Goal: Obtain resource: Download file/media

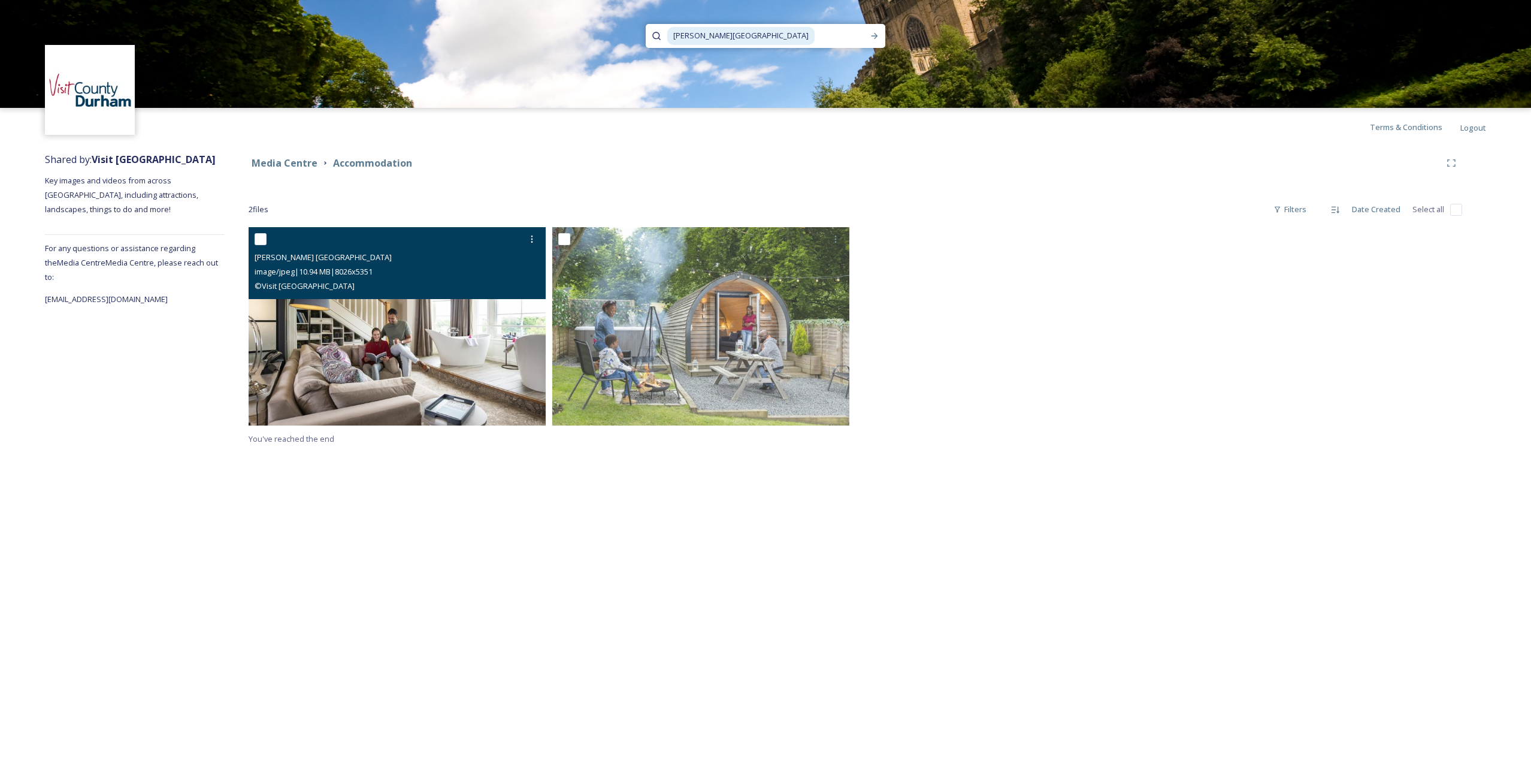
click at [400, 336] on img at bounding box center [396, 326] width 297 height 198
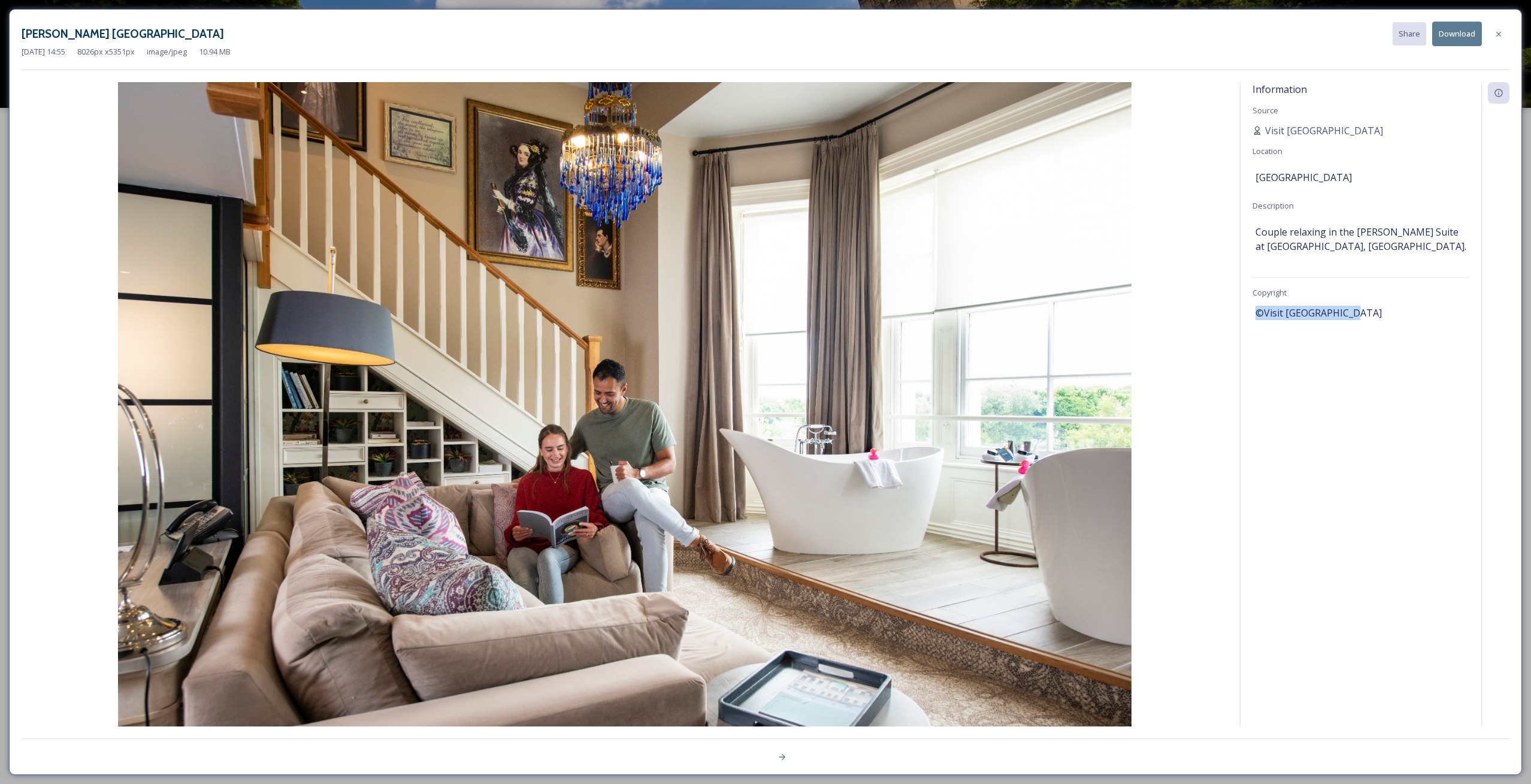
drag, startPoint x: 1257, startPoint y: 311, endPoint x: 1359, endPoint y: 312, distance: 102.0
click at [1359, 312] on div "©Visit [GEOGRAPHIC_DATA]" at bounding box center [1361, 312] width 211 height 20
copy span "©Visit [GEOGRAPHIC_DATA]"
click at [1449, 33] on button "Download" at bounding box center [1457, 33] width 49 height 24
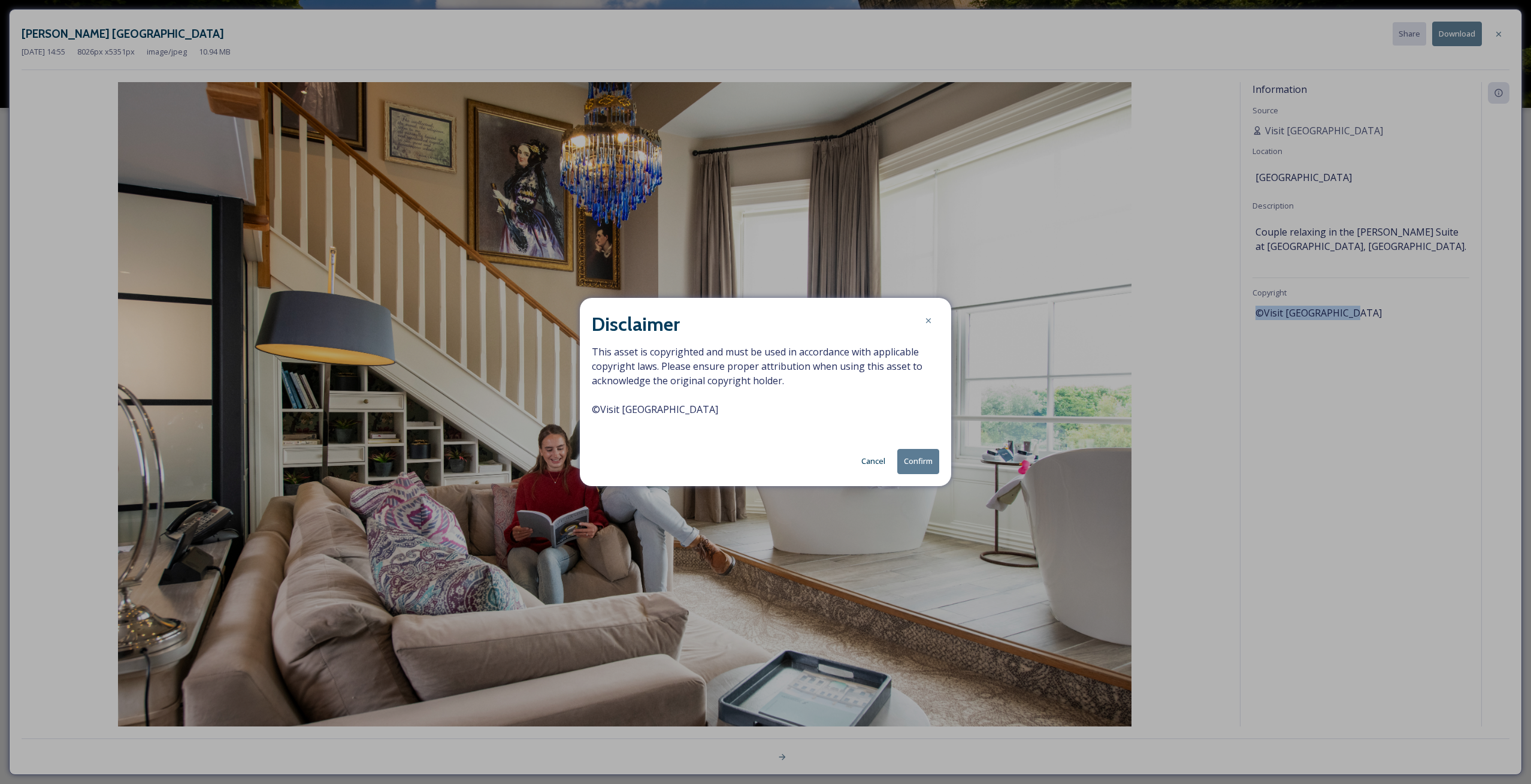
click at [918, 459] on button "Confirm" at bounding box center [918, 460] width 42 height 24
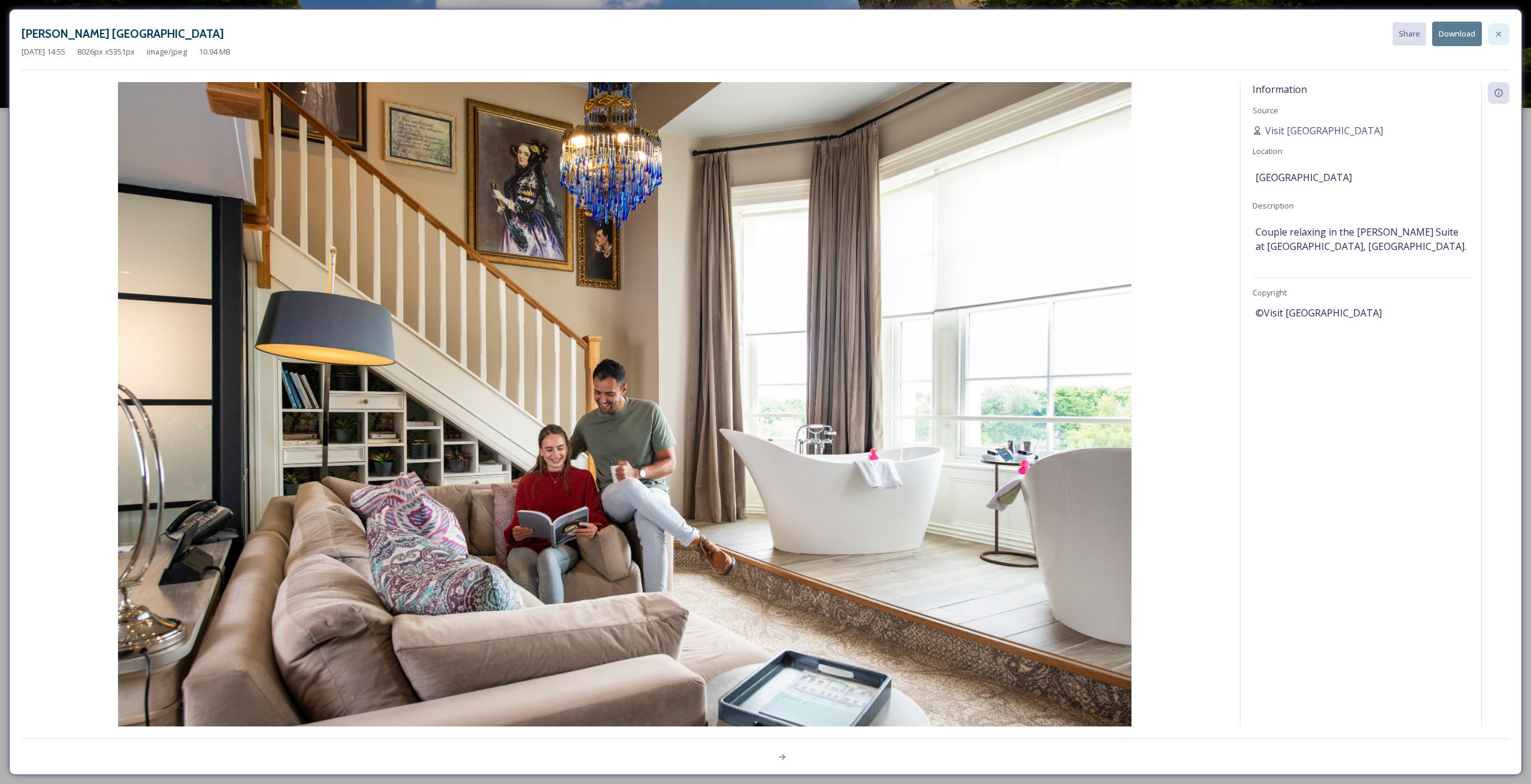
click at [1497, 30] on icon at bounding box center [1498, 34] width 9 height 9
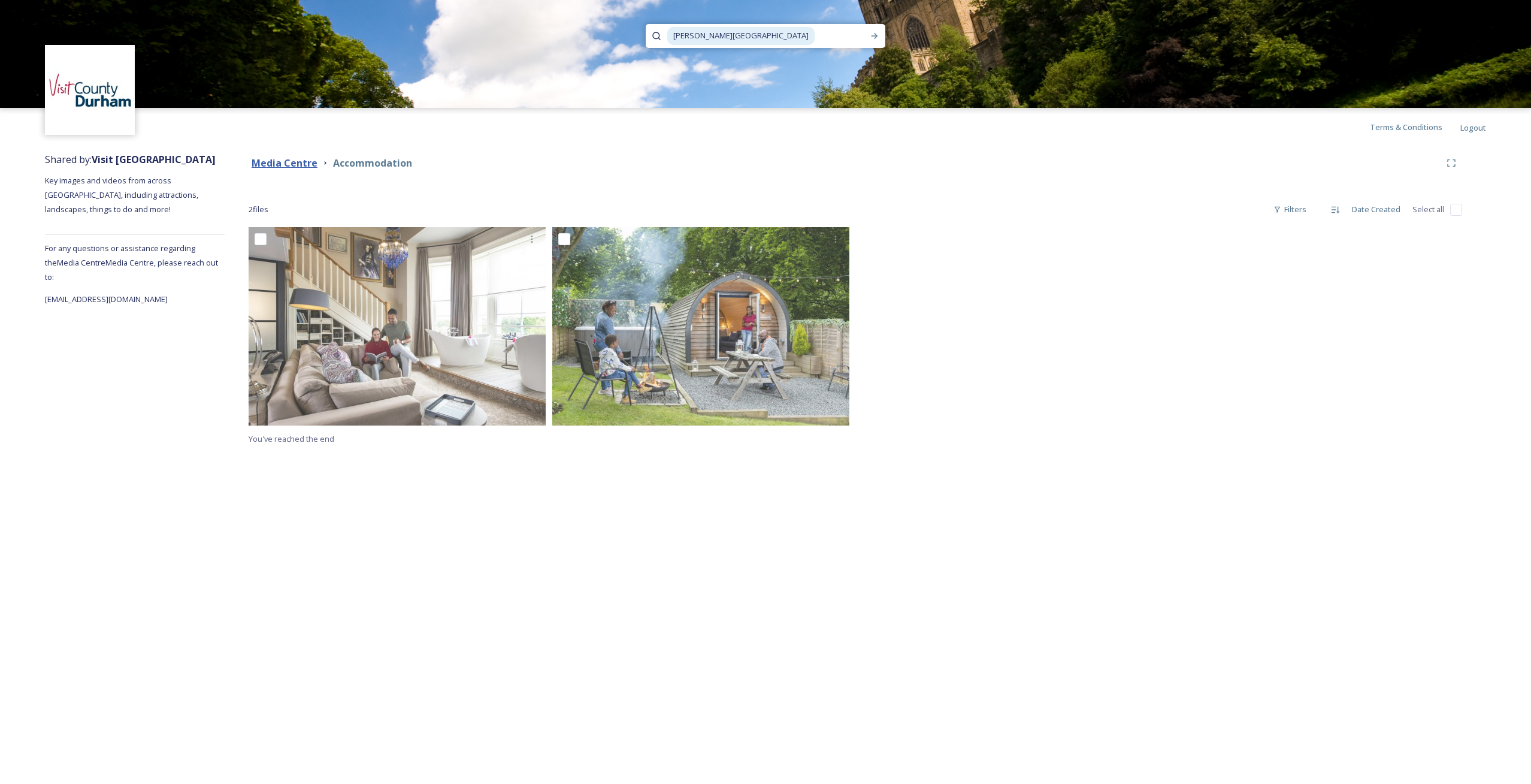
click at [288, 161] on strong "Media Centre" at bounding box center [285, 163] width 66 height 13
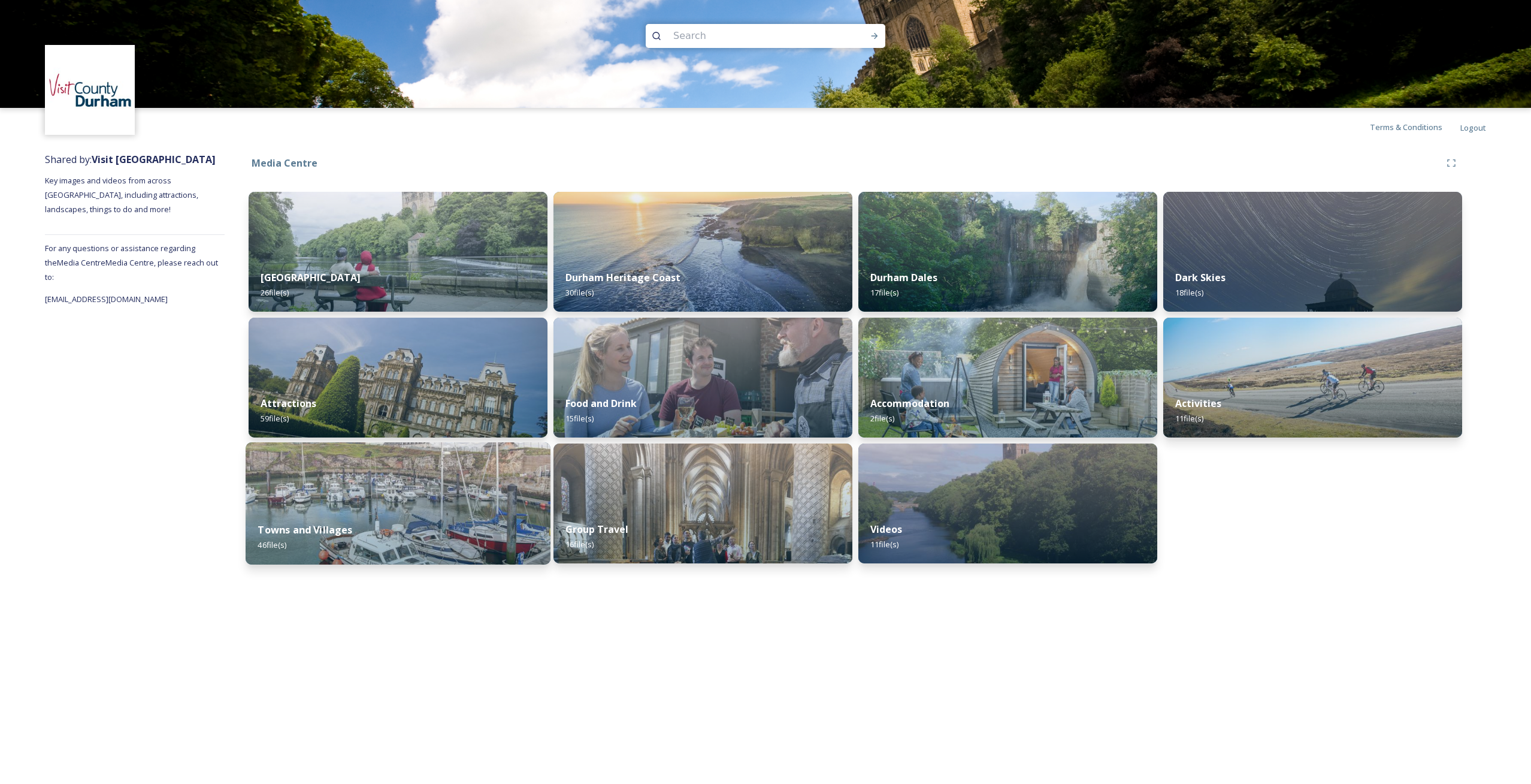
click at [419, 512] on div "Towns and Villages 46 file(s)" at bounding box center [398, 537] width 305 height 55
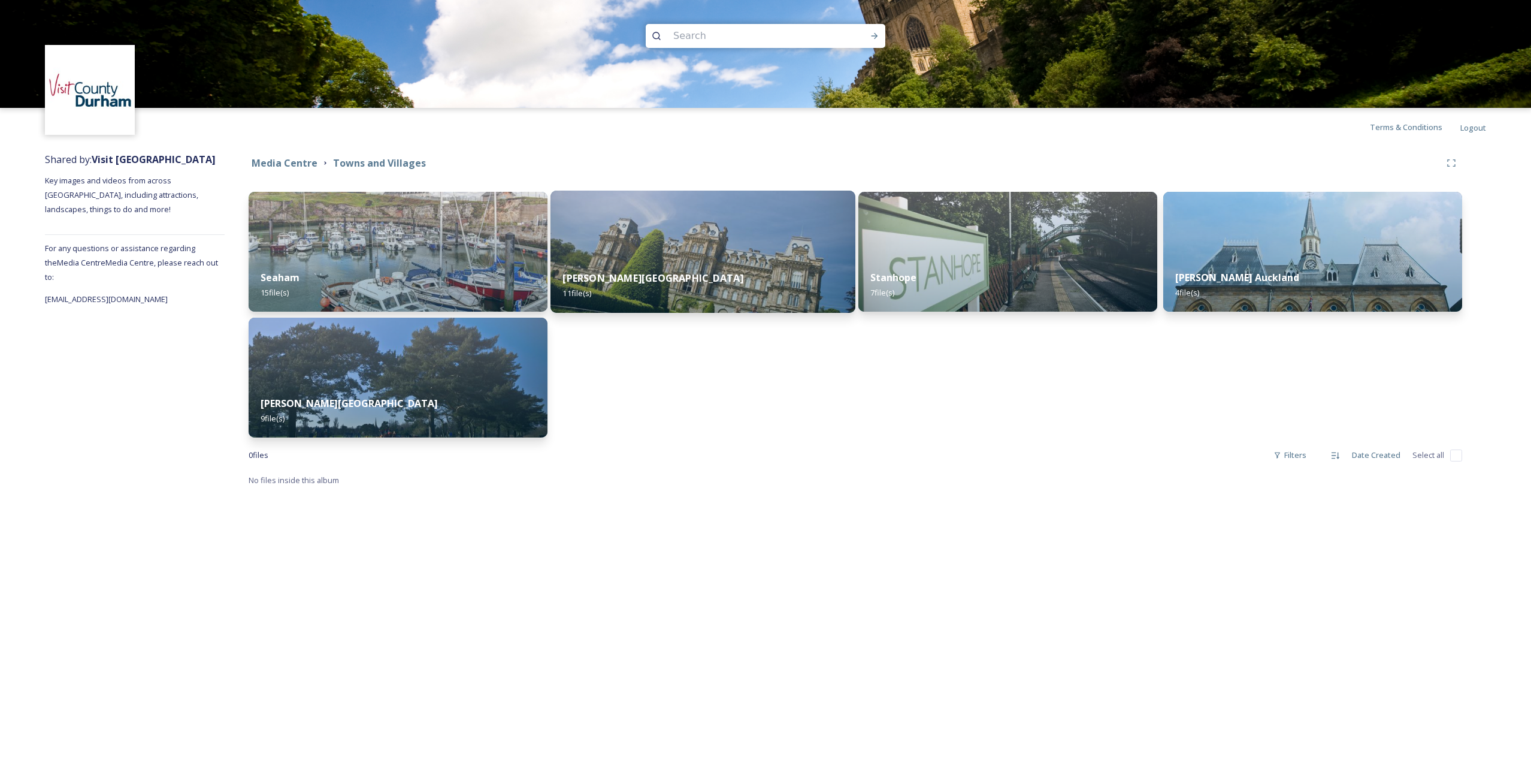
click at [699, 265] on div "[PERSON_NAME] Castle 11 file(s)" at bounding box center [703, 286] width 305 height 55
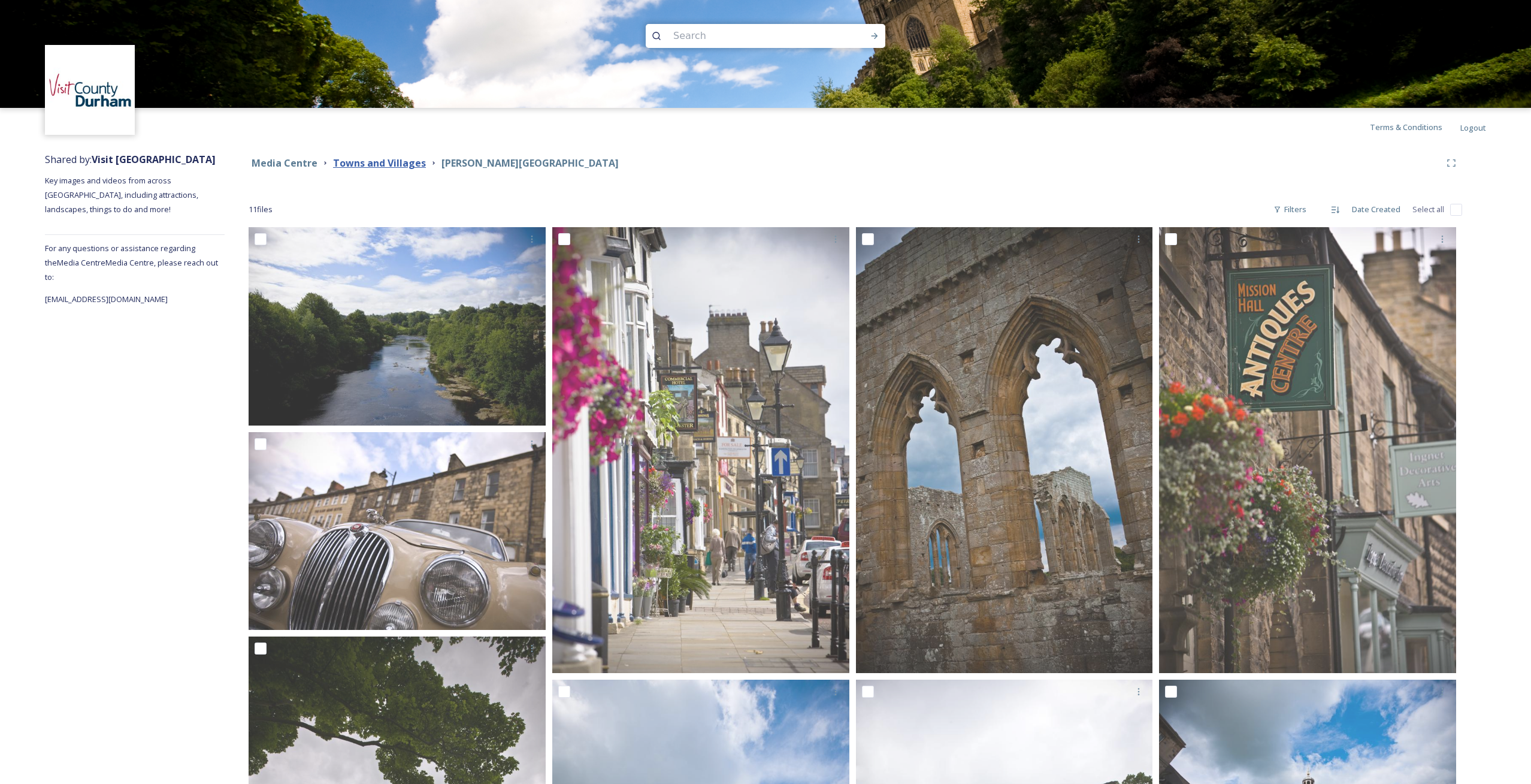
click at [390, 163] on strong "Towns and Villages" at bounding box center [379, 163] width 93 height 13
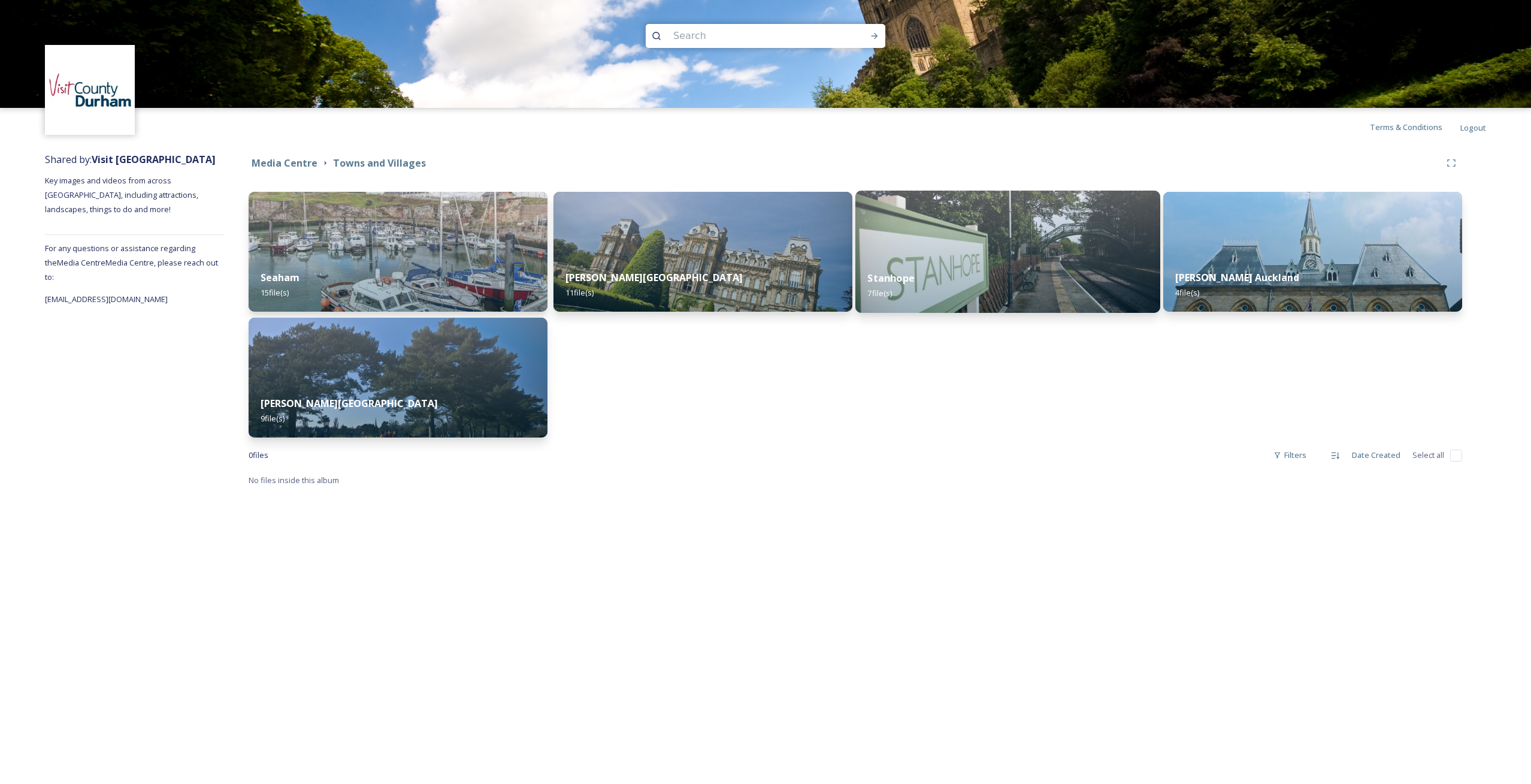
click at [1010, 264] on div "Stanhope 7 file(s)" at bounding box center [1008, 286] width 305 height 55
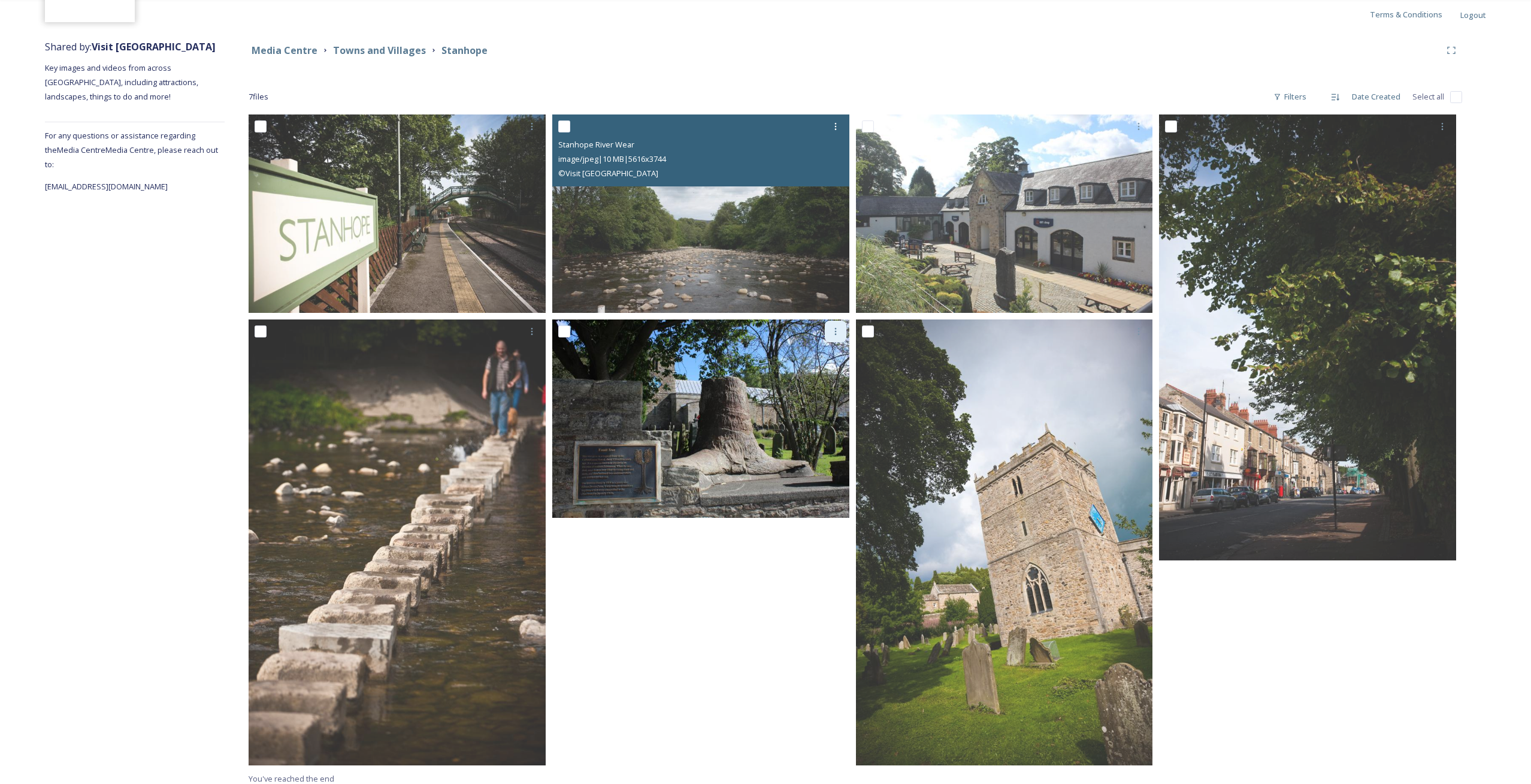
scroll to position [120, 0]
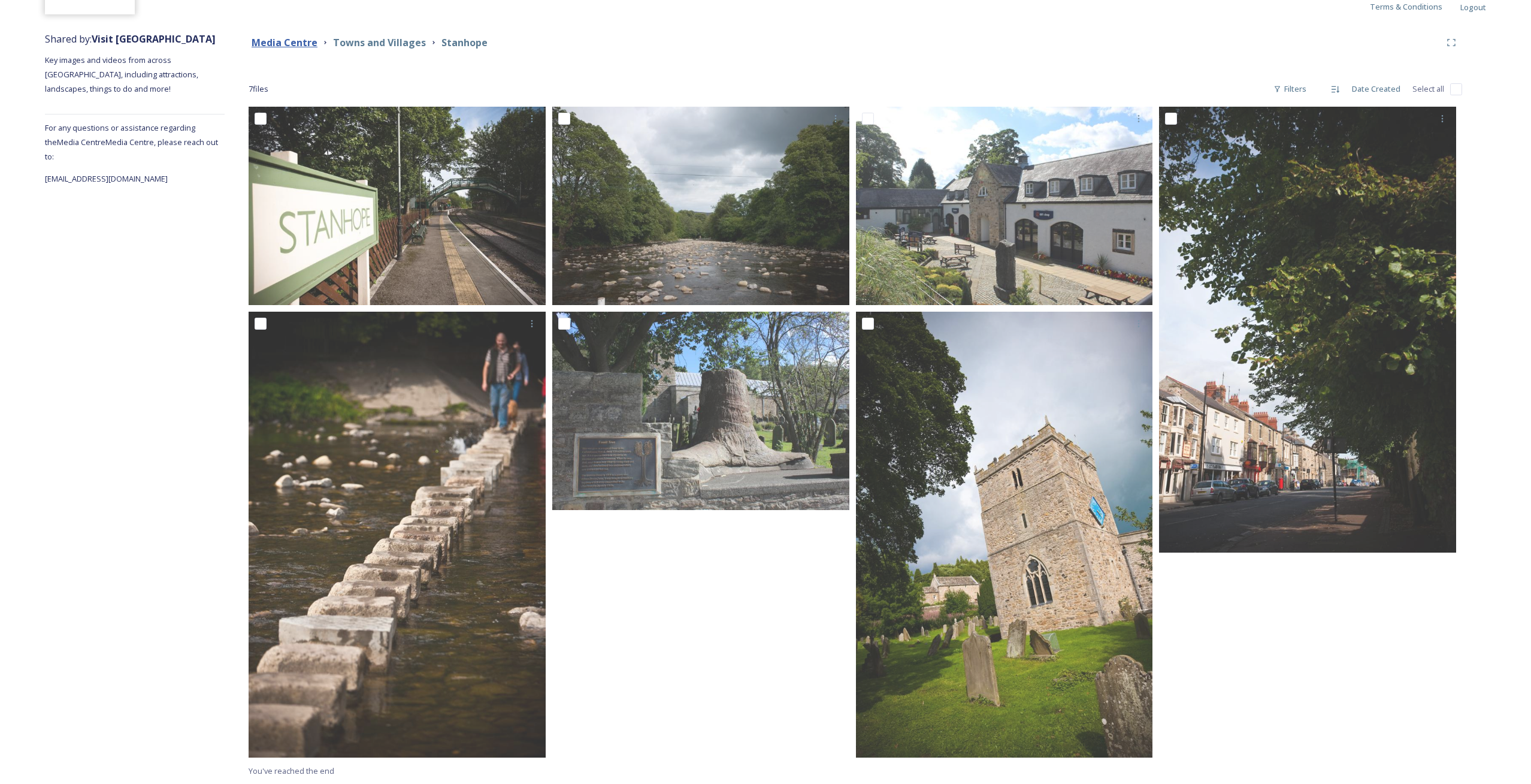
click at [296, 43] on strong "Media Centre" at bounding box center [285, 43] width 66 height 13
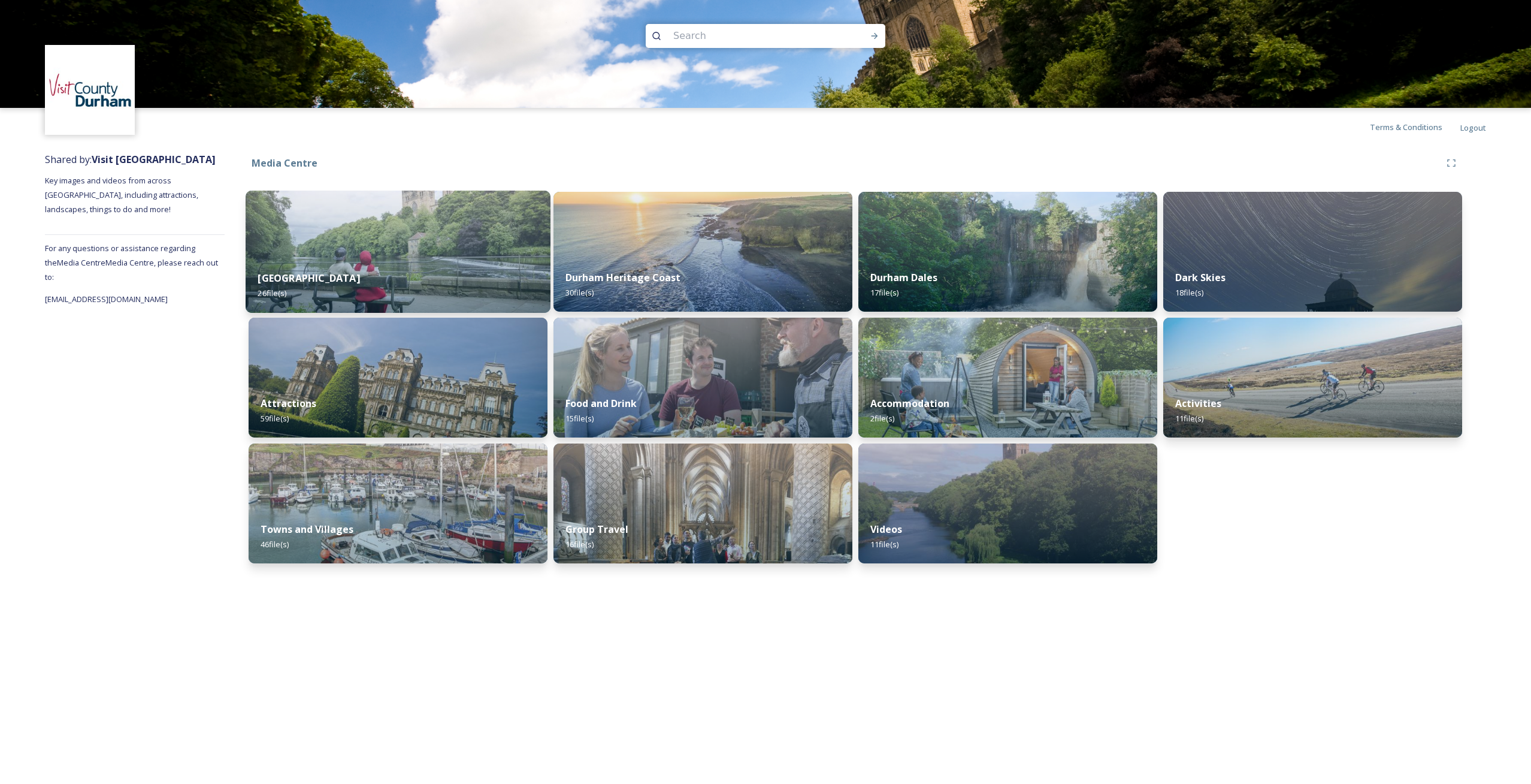
click at [380, 254] on img at bounding box center [398, 251] width 305 height 122
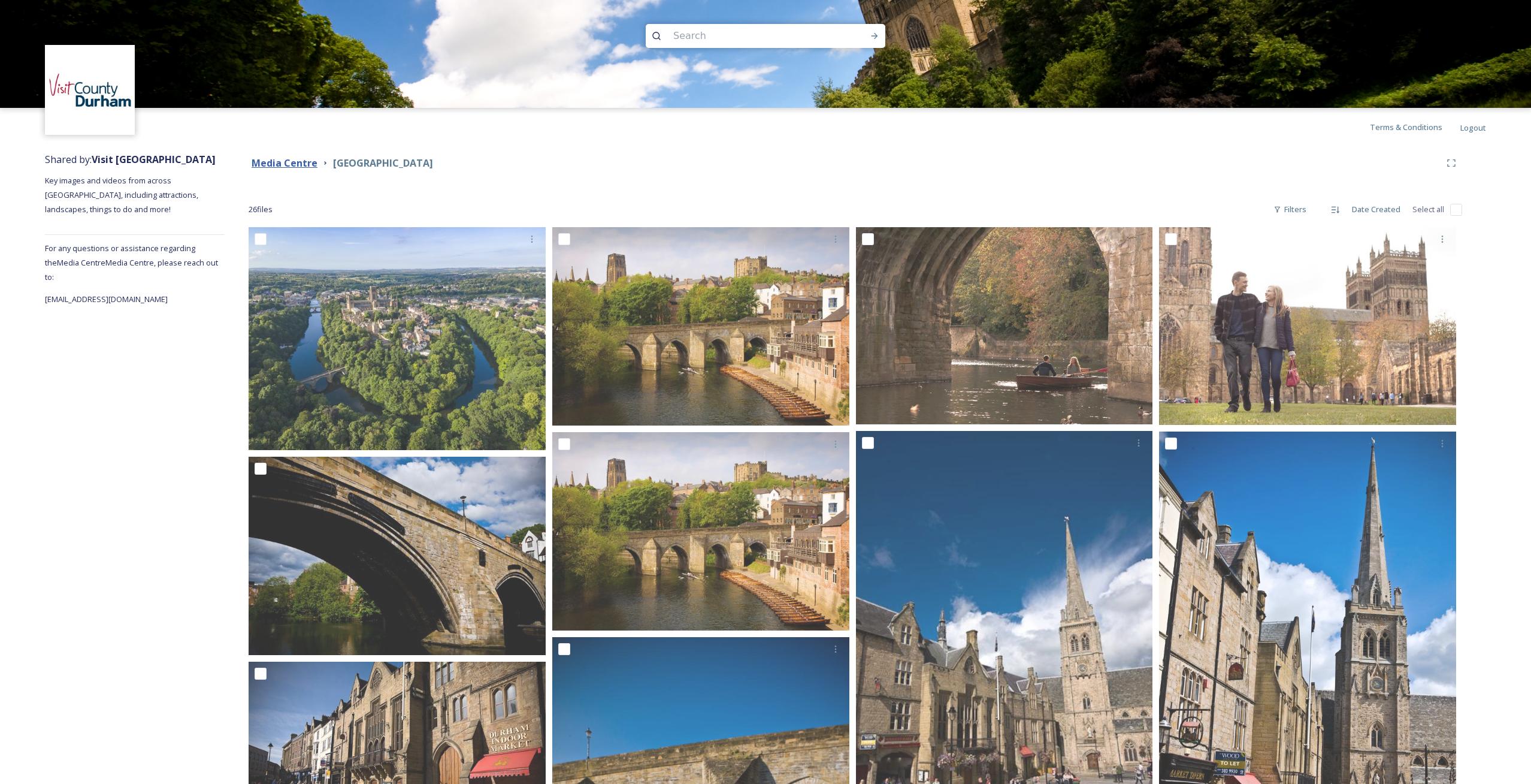
click at [300, 161] on strong "Media Centre" at bounding box center [285, 163] width 66 height 13
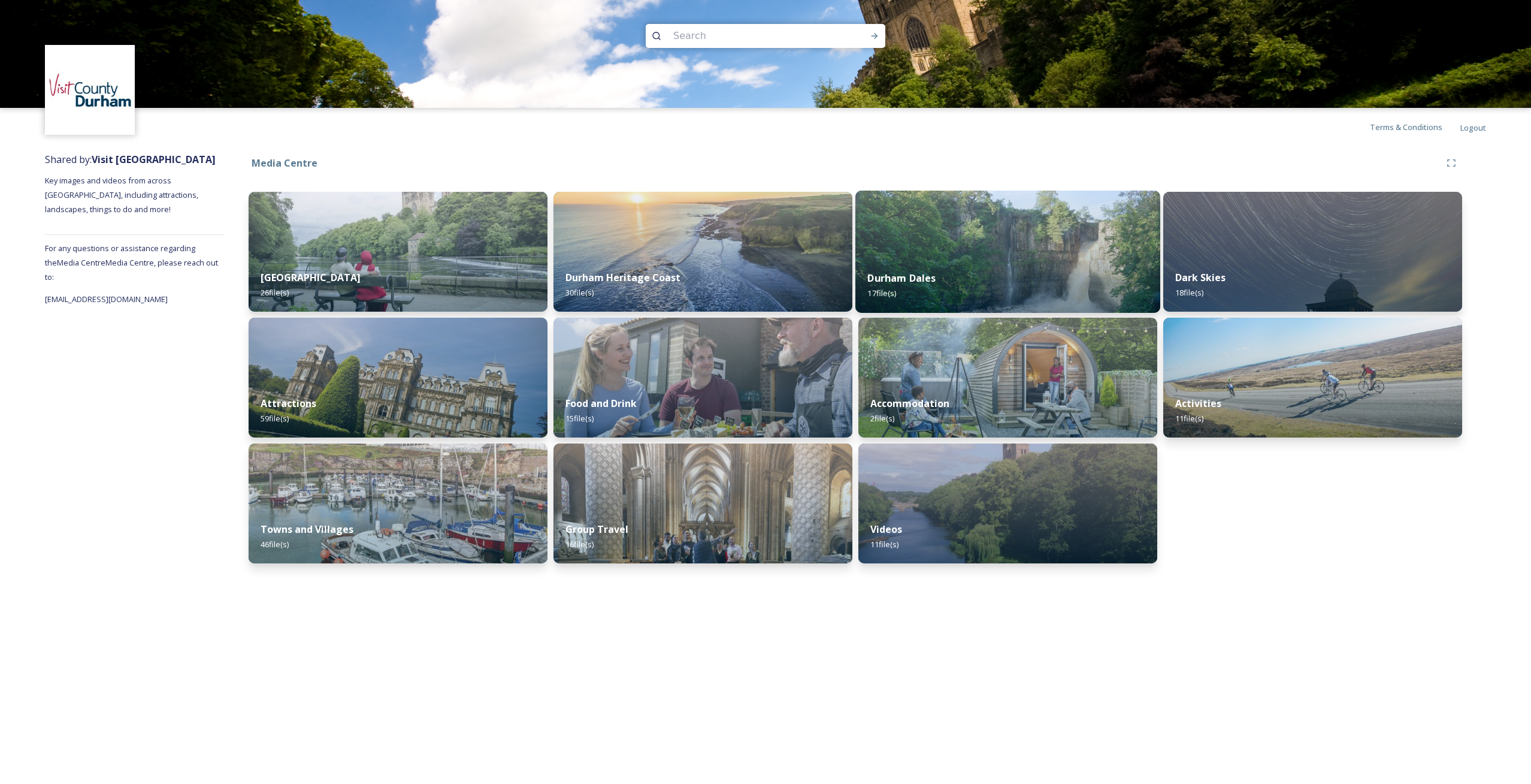
click at [1023, 260] on div "Durham Dales 17 file(s)" at bounding box center [1008, 286] width 305 height 55
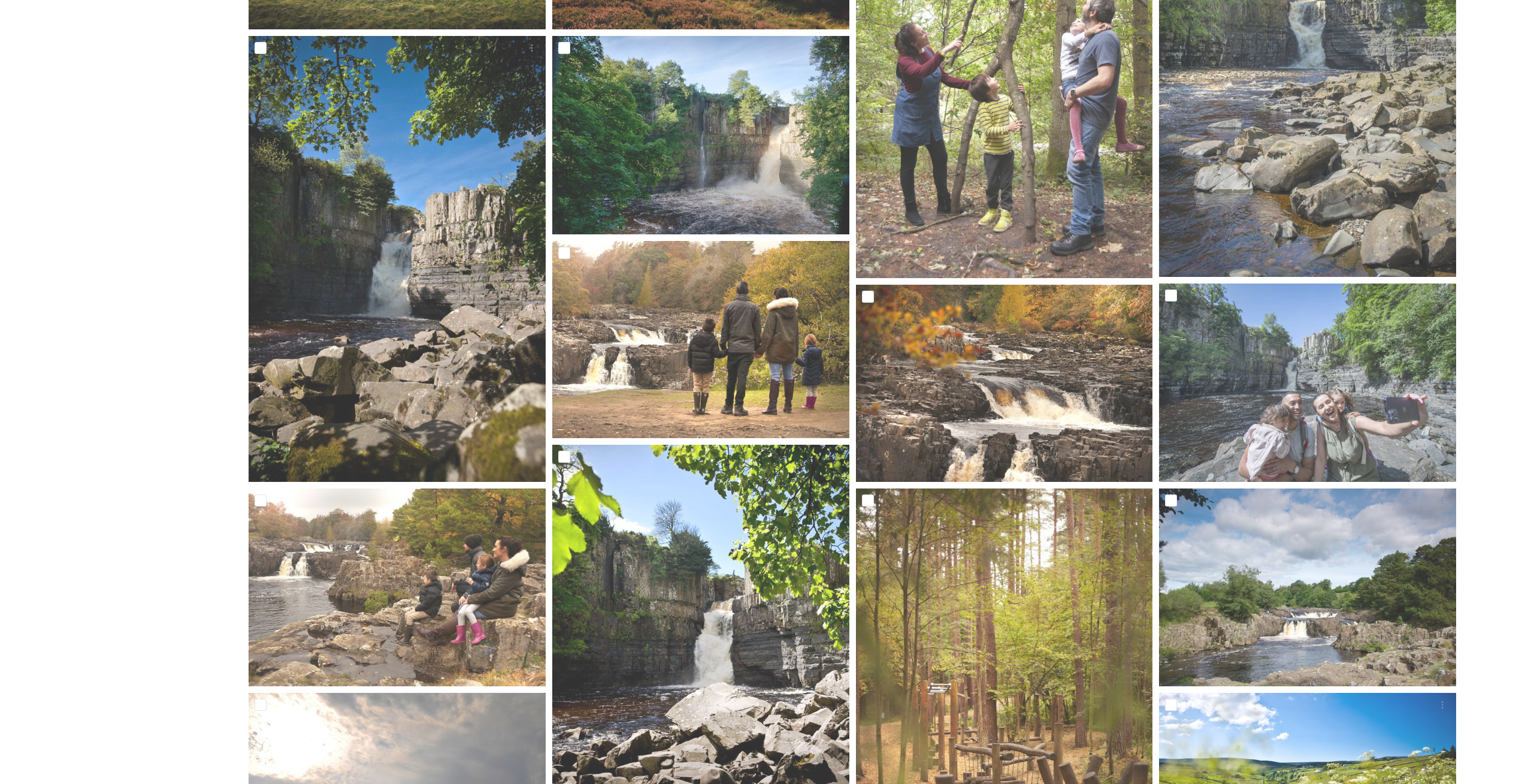
scroll to position [393, 0]
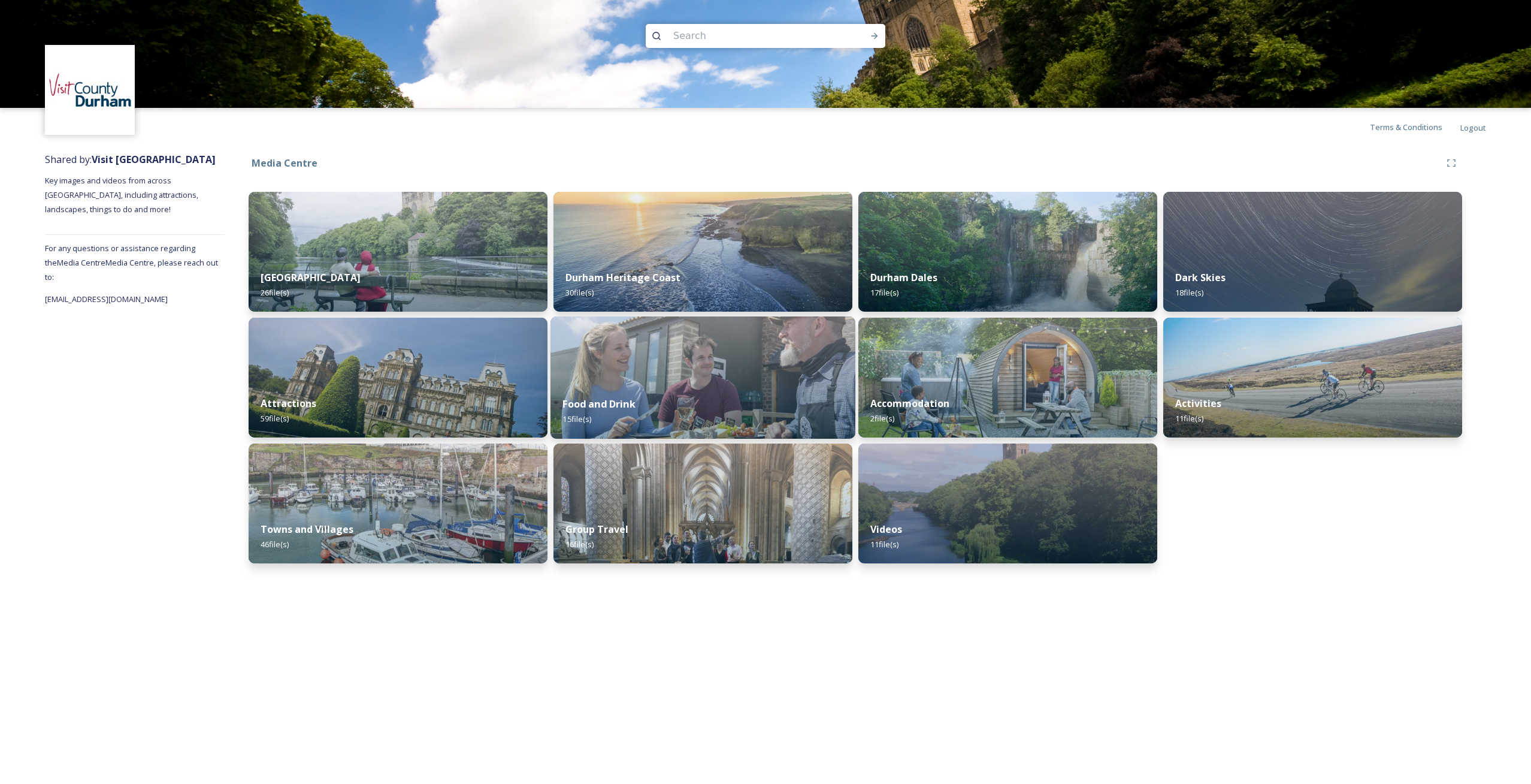
click at [715, 401] on div "Food and Drink 15 file(s)" at bounding box center [703, 411] width 305 height 55
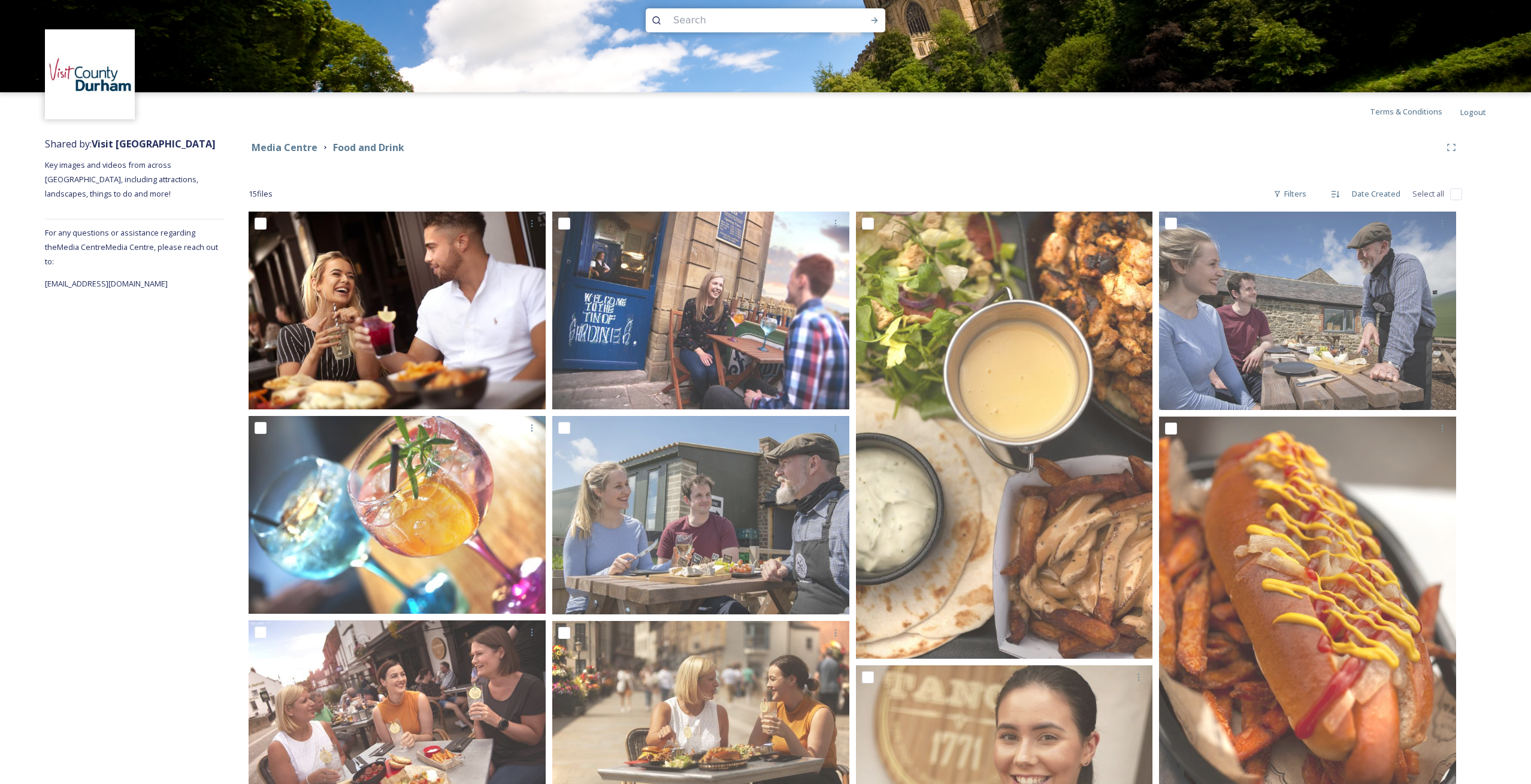
scroll to position [14, 0]
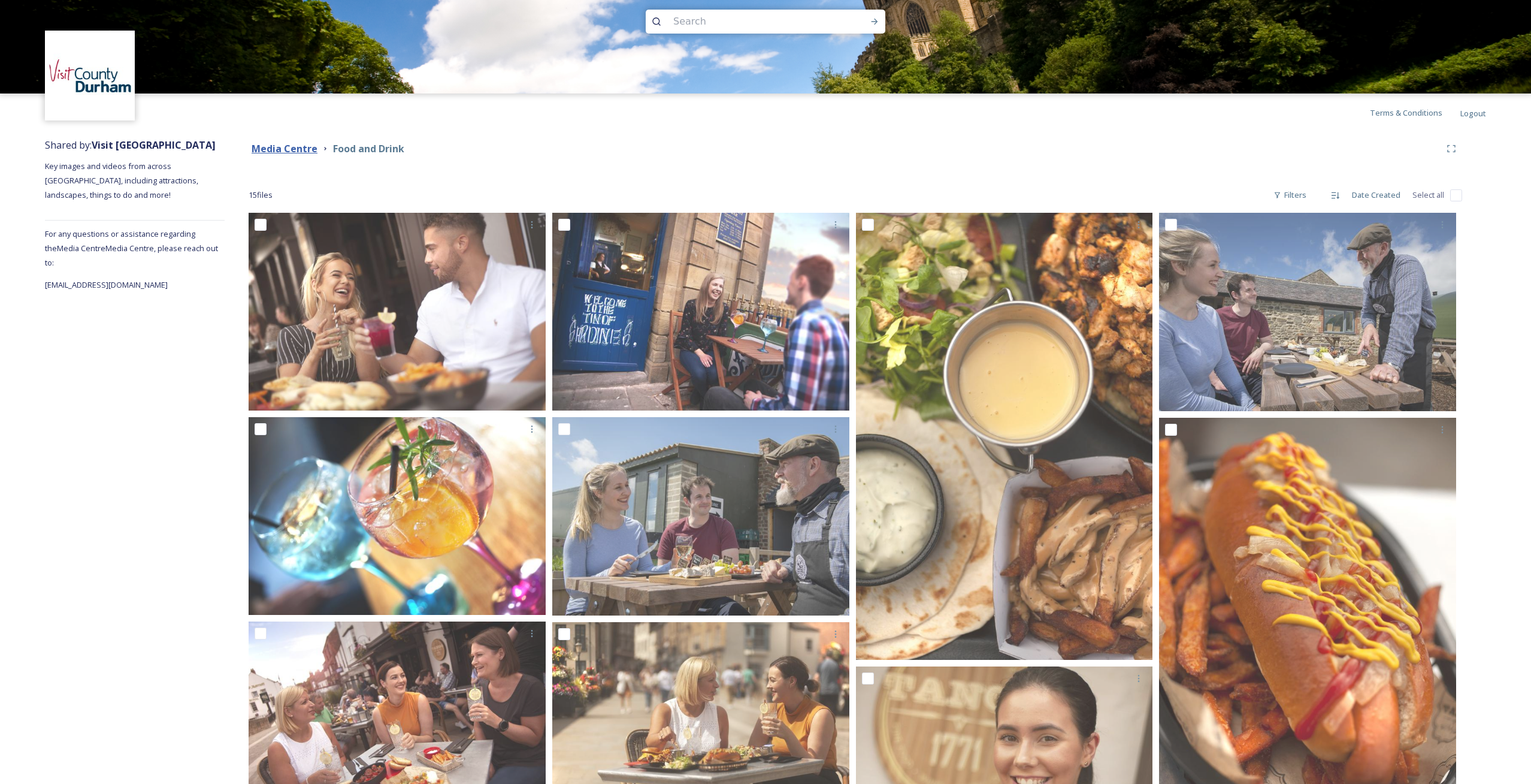
click at [300, 144] on strong "Media Centre" at bounding box center [285, 149] width 66 height 13
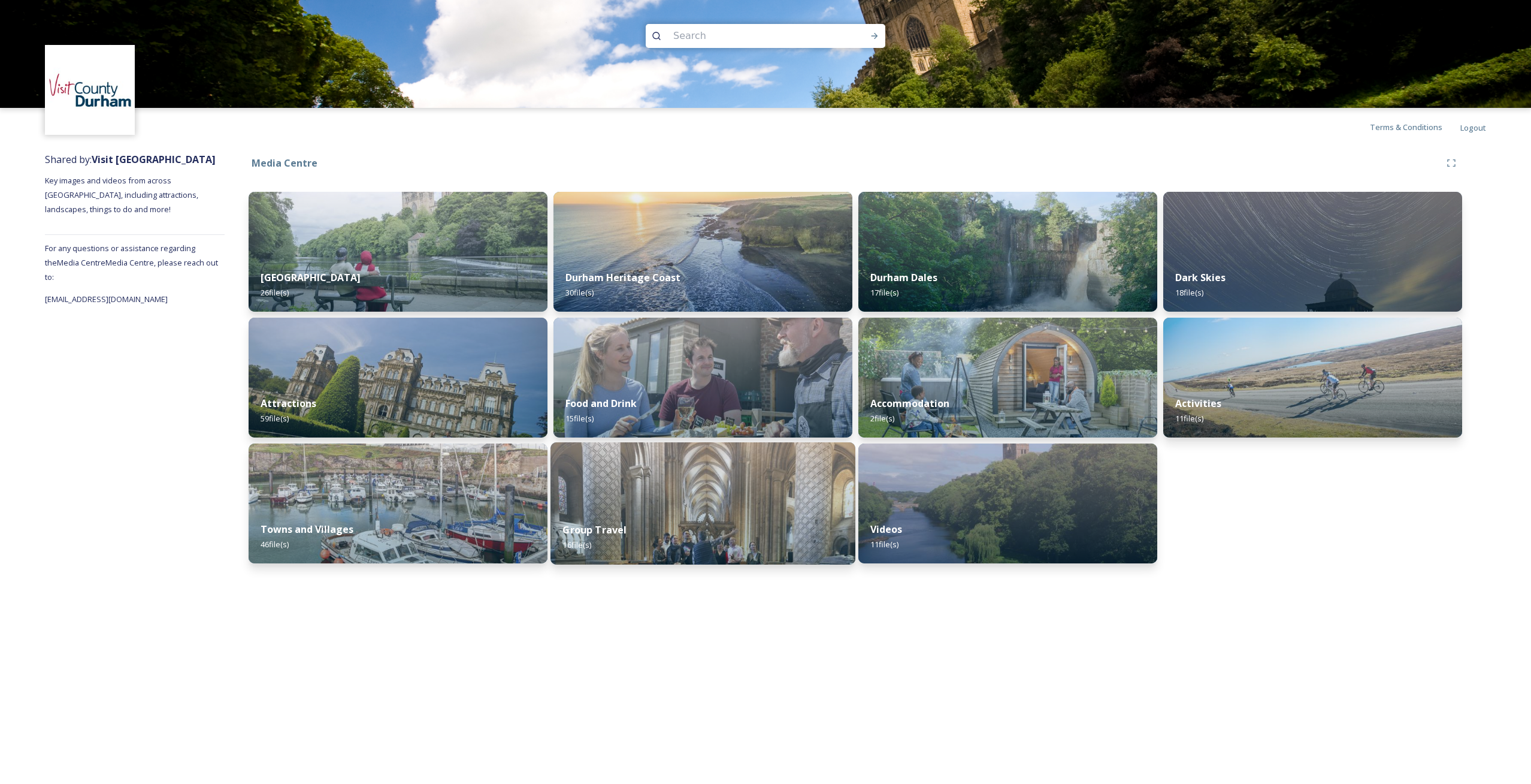
click at [703, 505] on img at bounding box center [703, 502] width 305 height 122
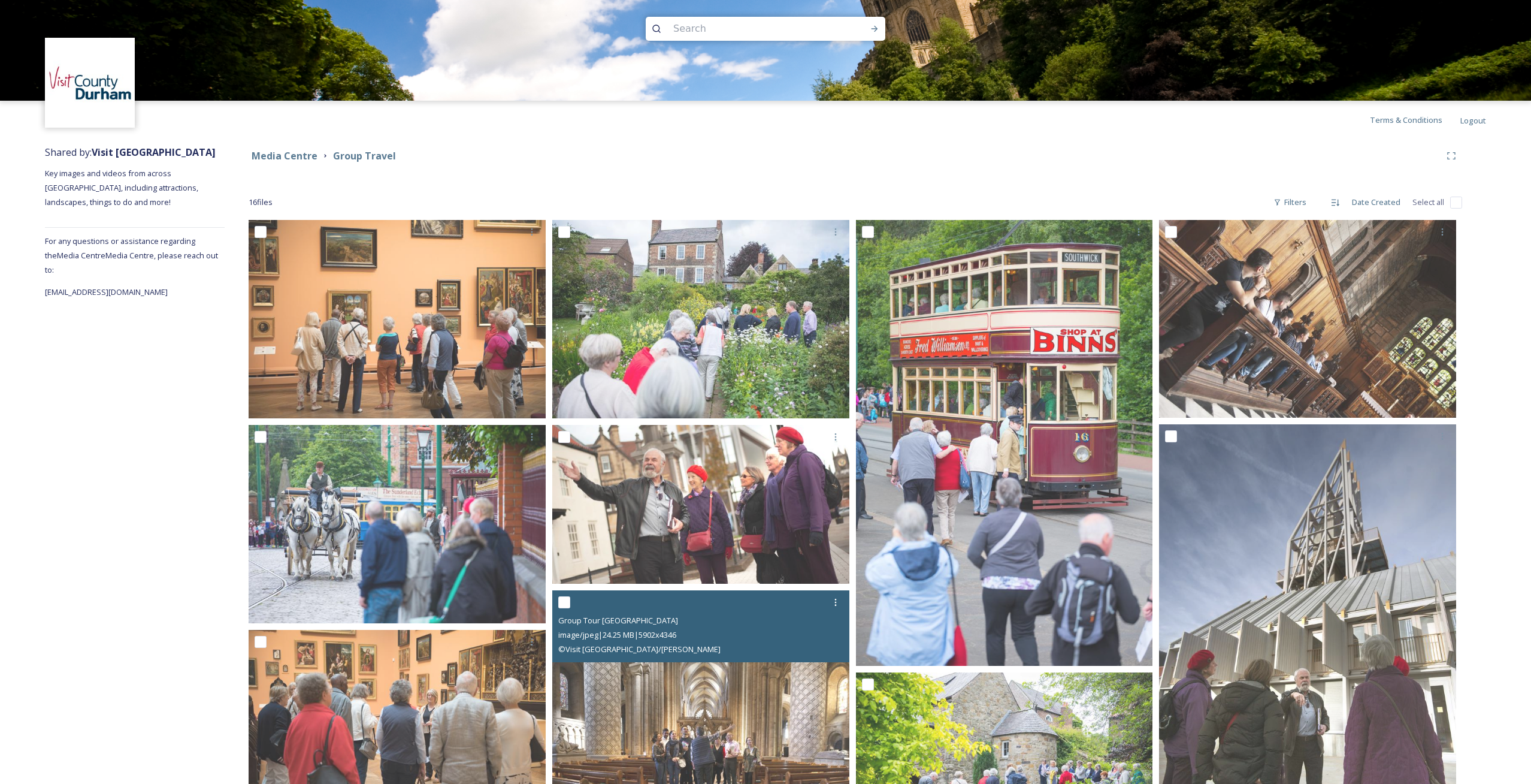
scroll to position [3, 0]
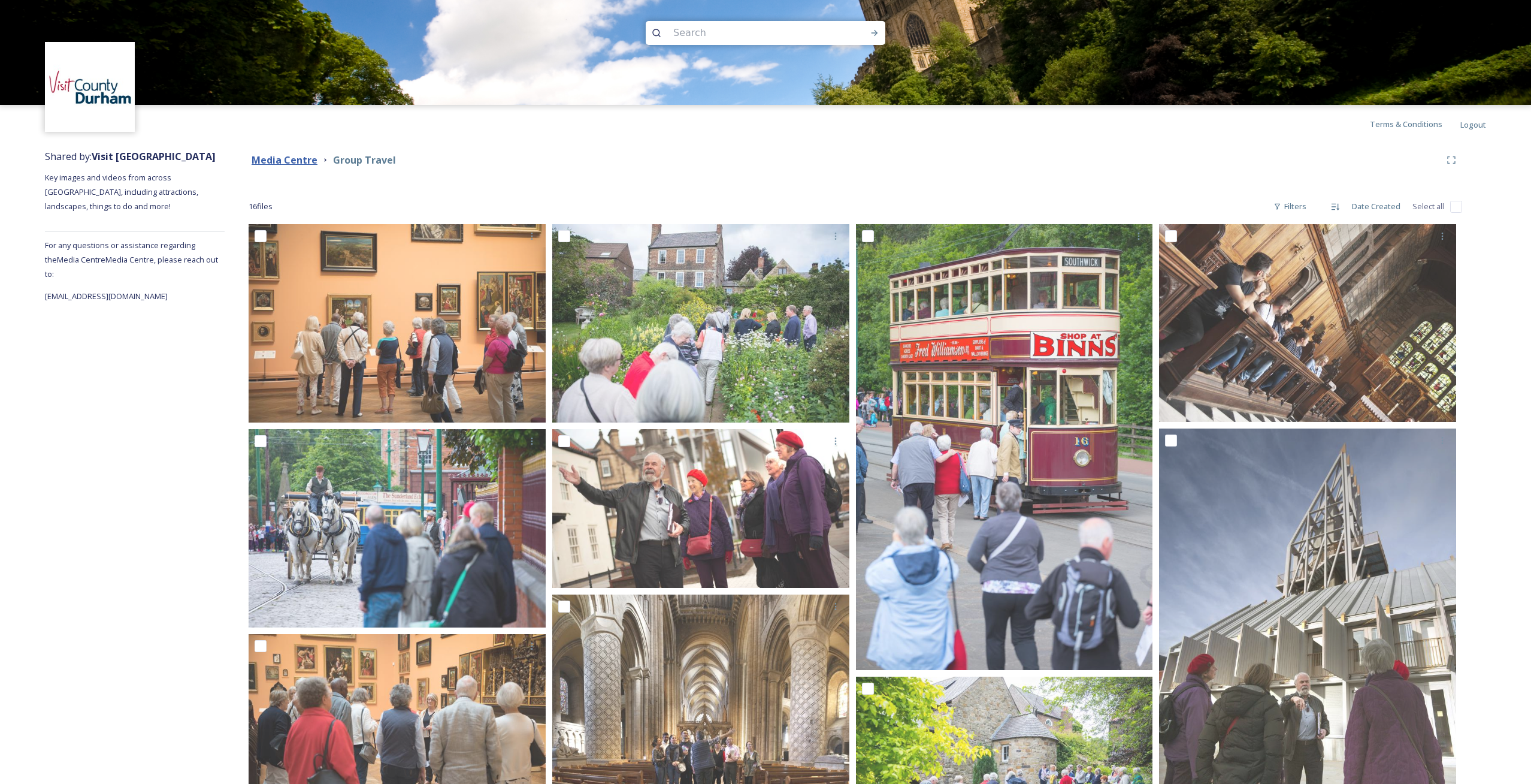
click at [292, 160] on strong "Media Centre" at bounding box center [285, 160] width 66 height 13
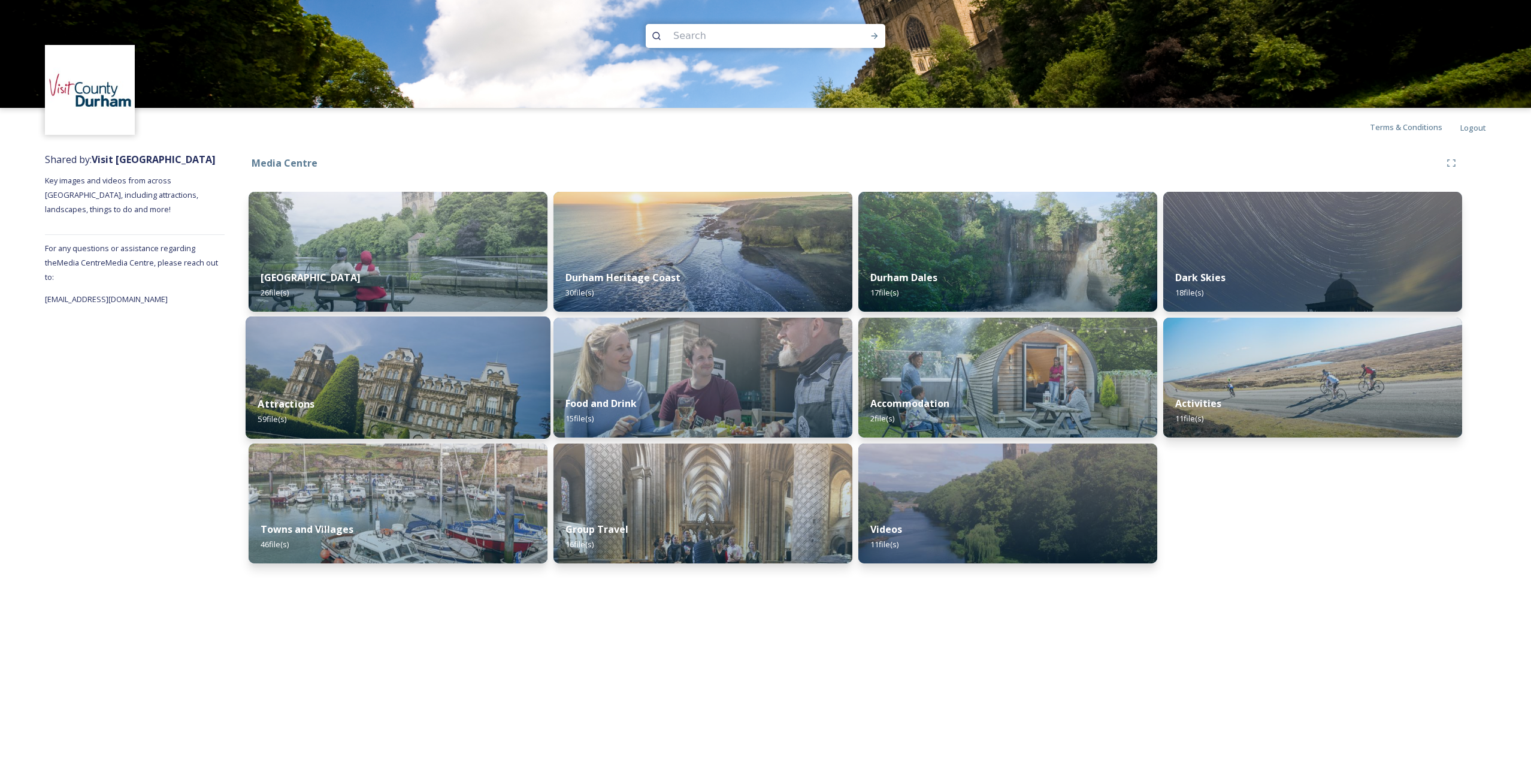
click at [413, 366] on img at bounding box center [398, 377] width 305 height 122
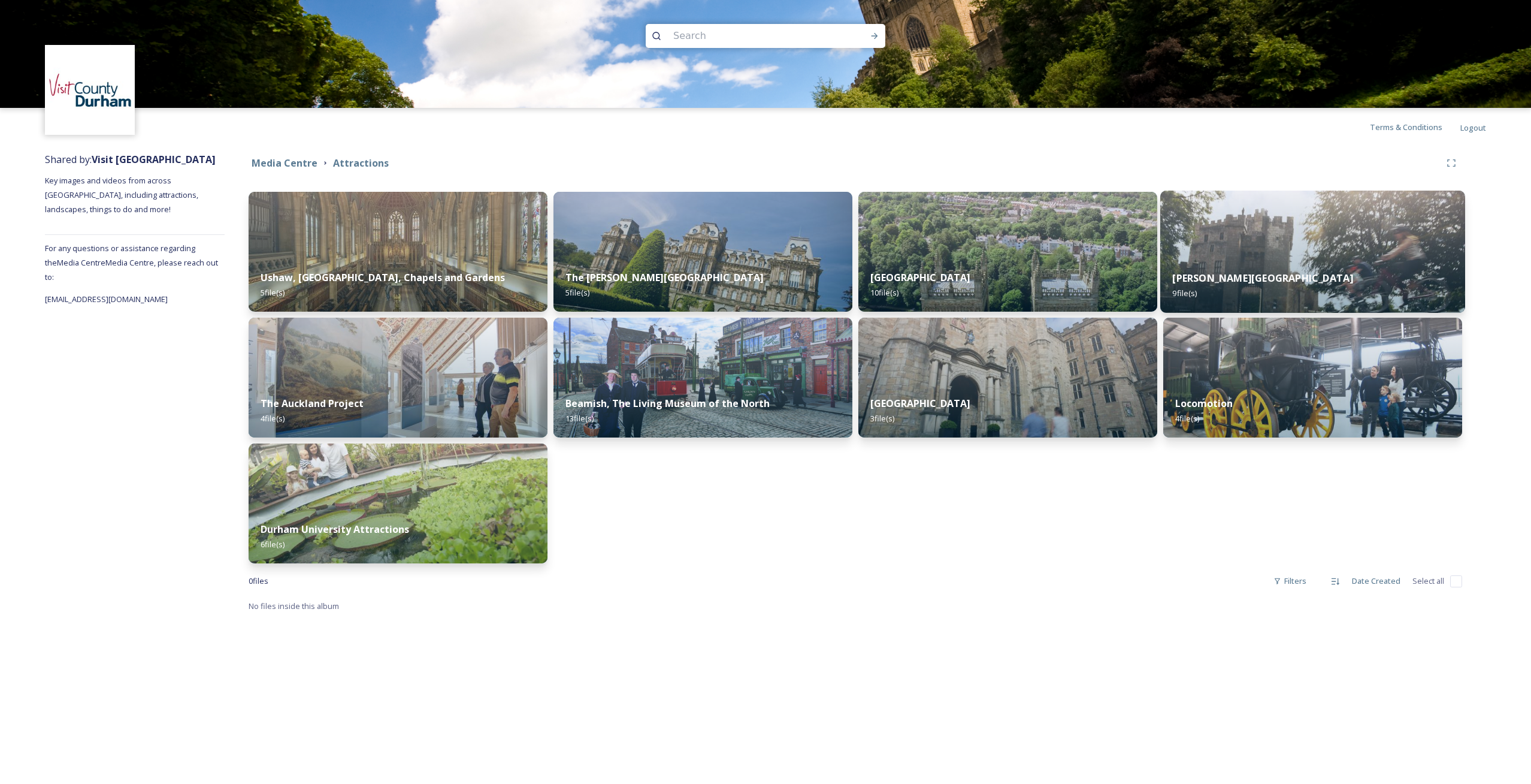
click at [1311, 258] on img at bounding box center [1313, 251] width 305 height 122
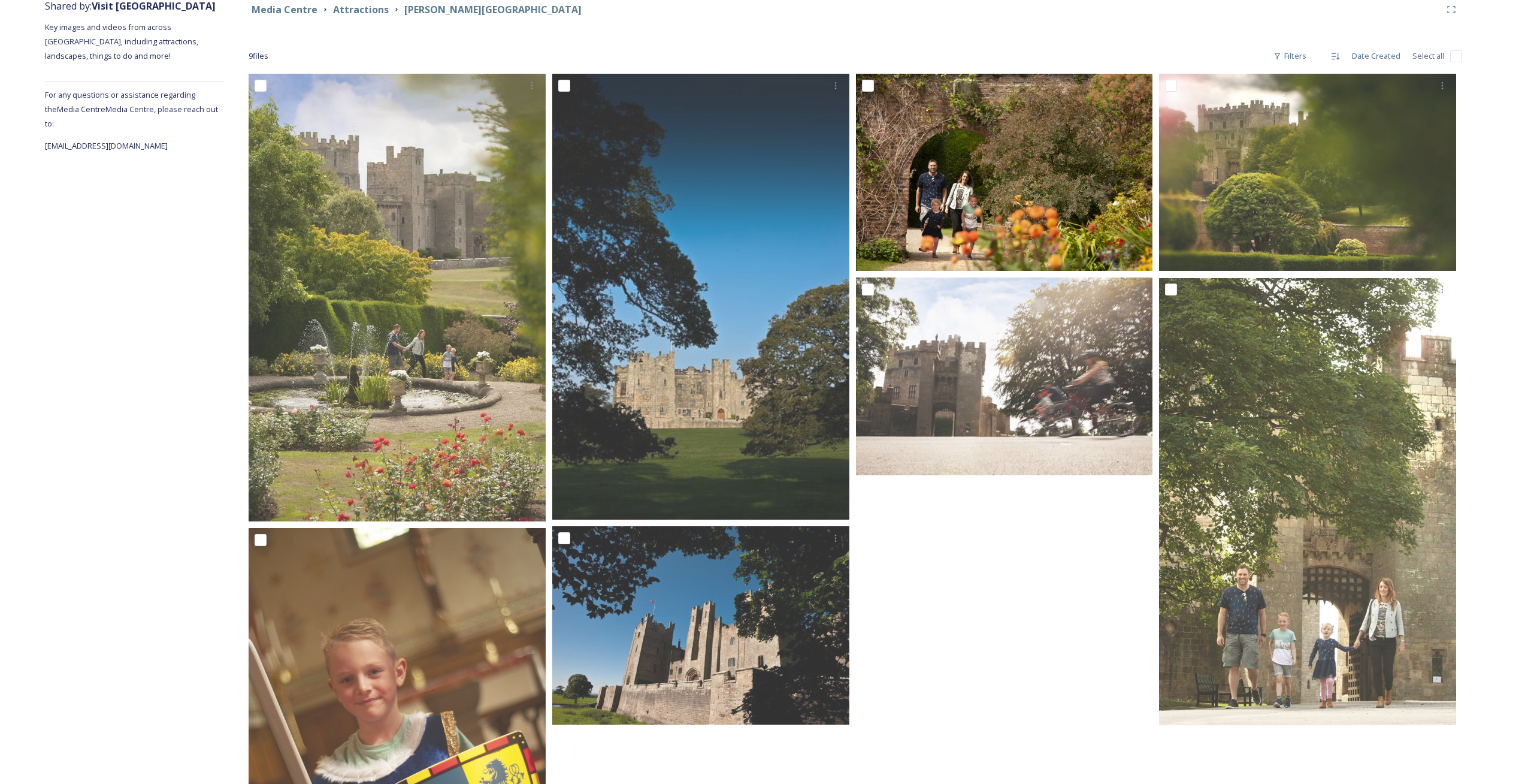
scroll to position [153, 0]
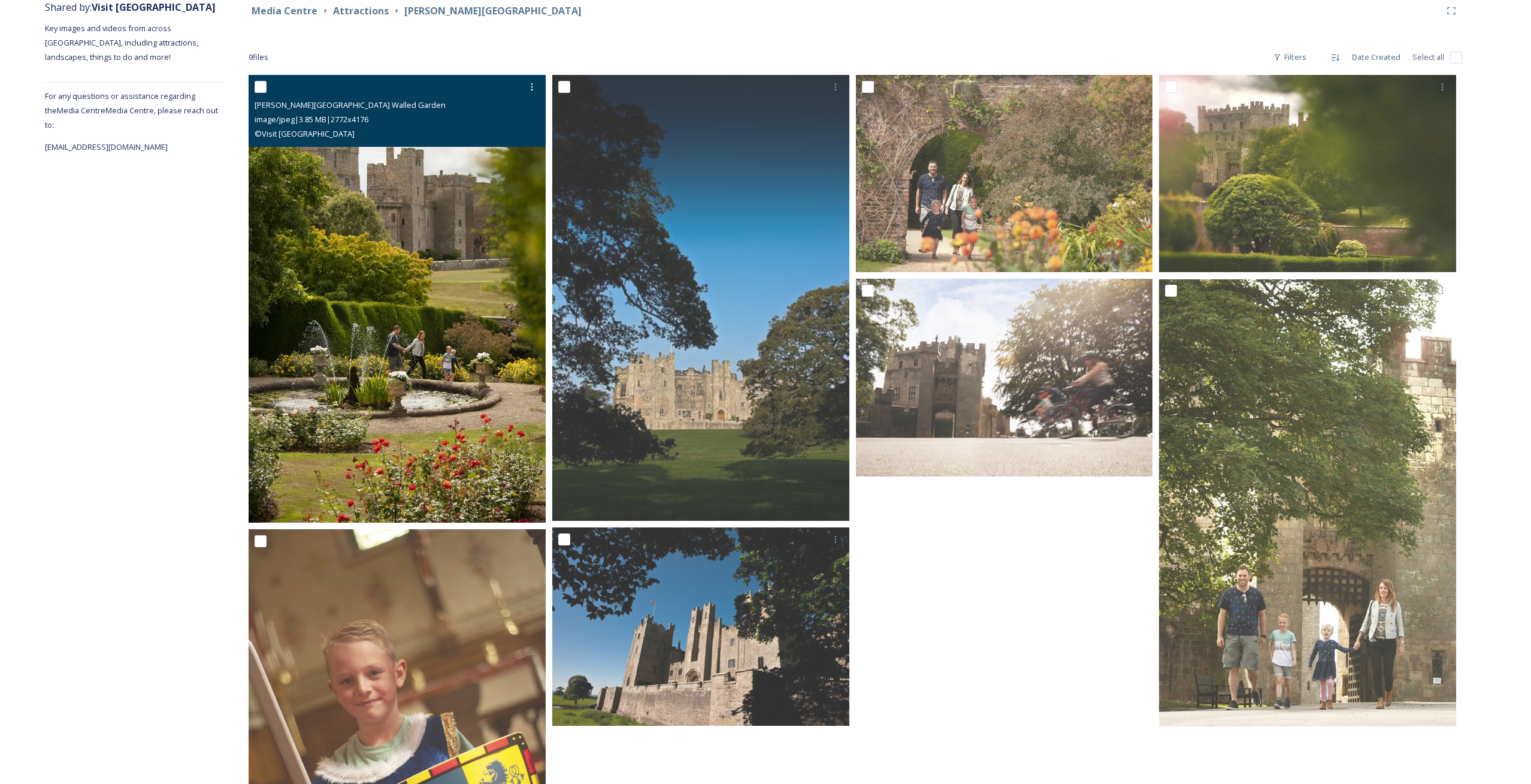
click at [431, 323] on img at bounding box center [396, 299] width 297 height 447
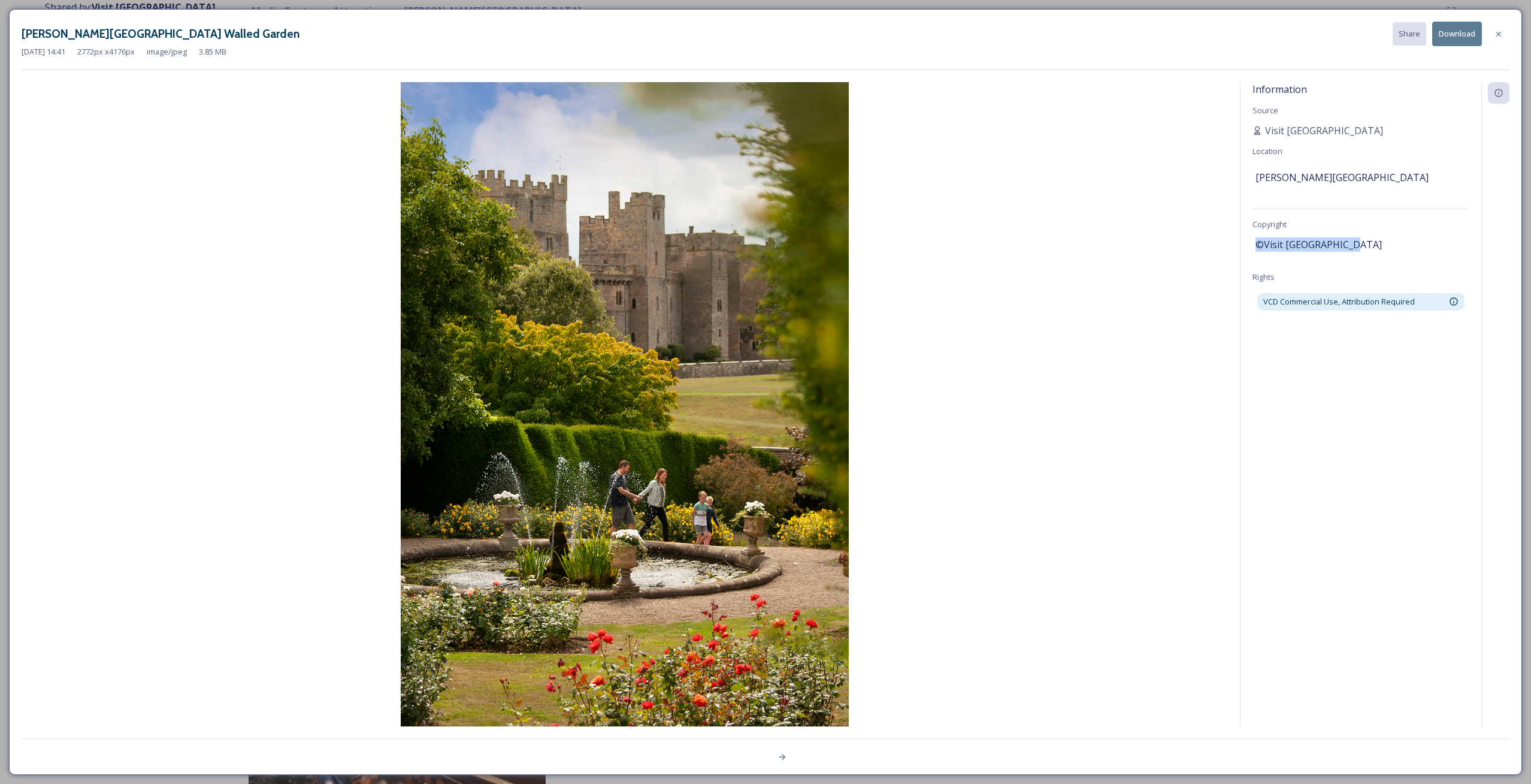
drag, startPoint x: 1257, startPoint y: 242, endPoint x: 1377, endPoint y: 244, distance: 120.0
click at [1377, 244] on div "©Visit [GEOGRAPHIC_DATA]" at bounding box center [1361, 245] width 211 height 20
copy span "©Visit [GEOGRAPHIC_DATA]"
click at [1456, 33] on button "Download" at bounding box center [1457, 33] width 49 height 24
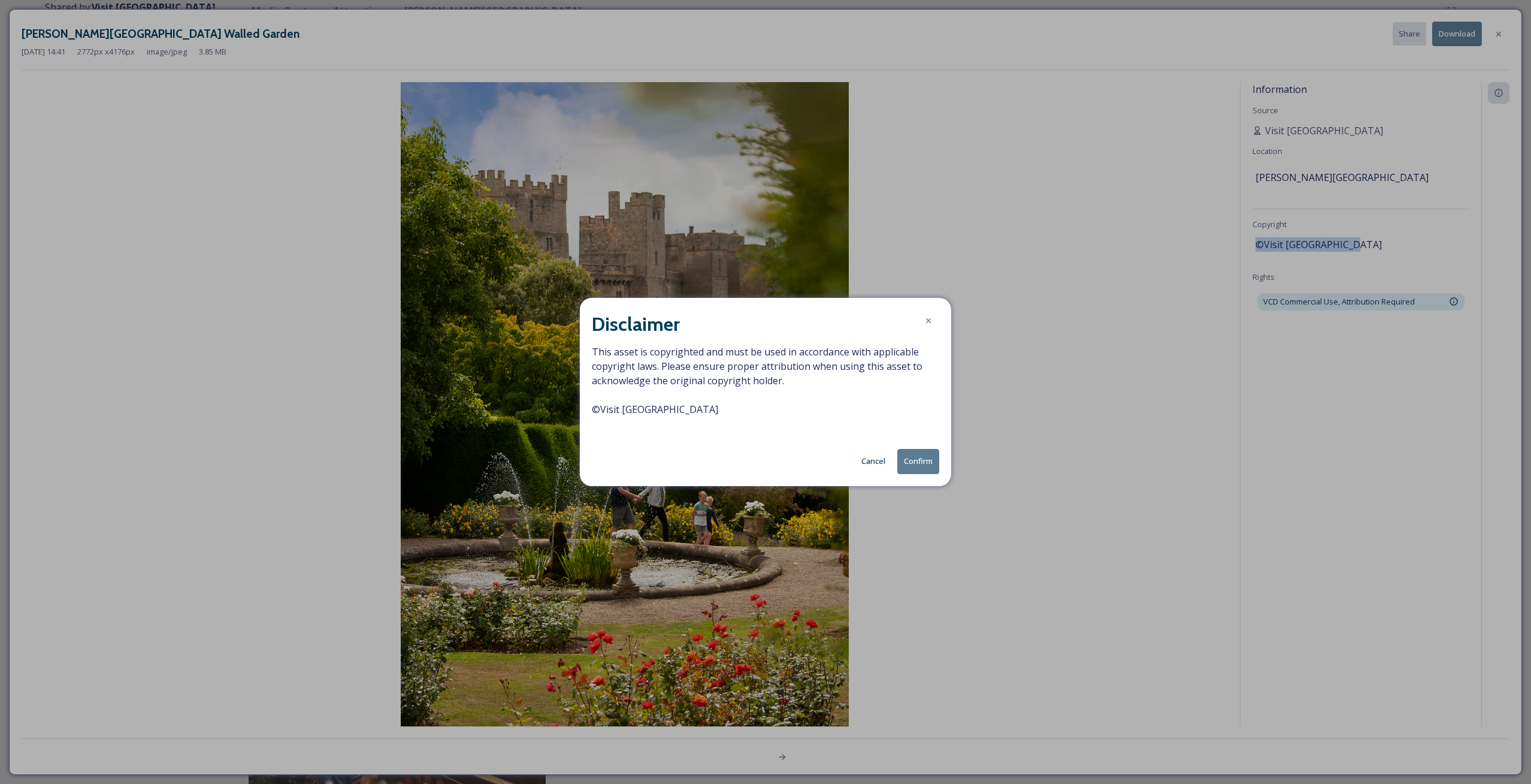
click at [930, 460] on button "Confirm" at bounding box center [918, 460] width 42 height 24
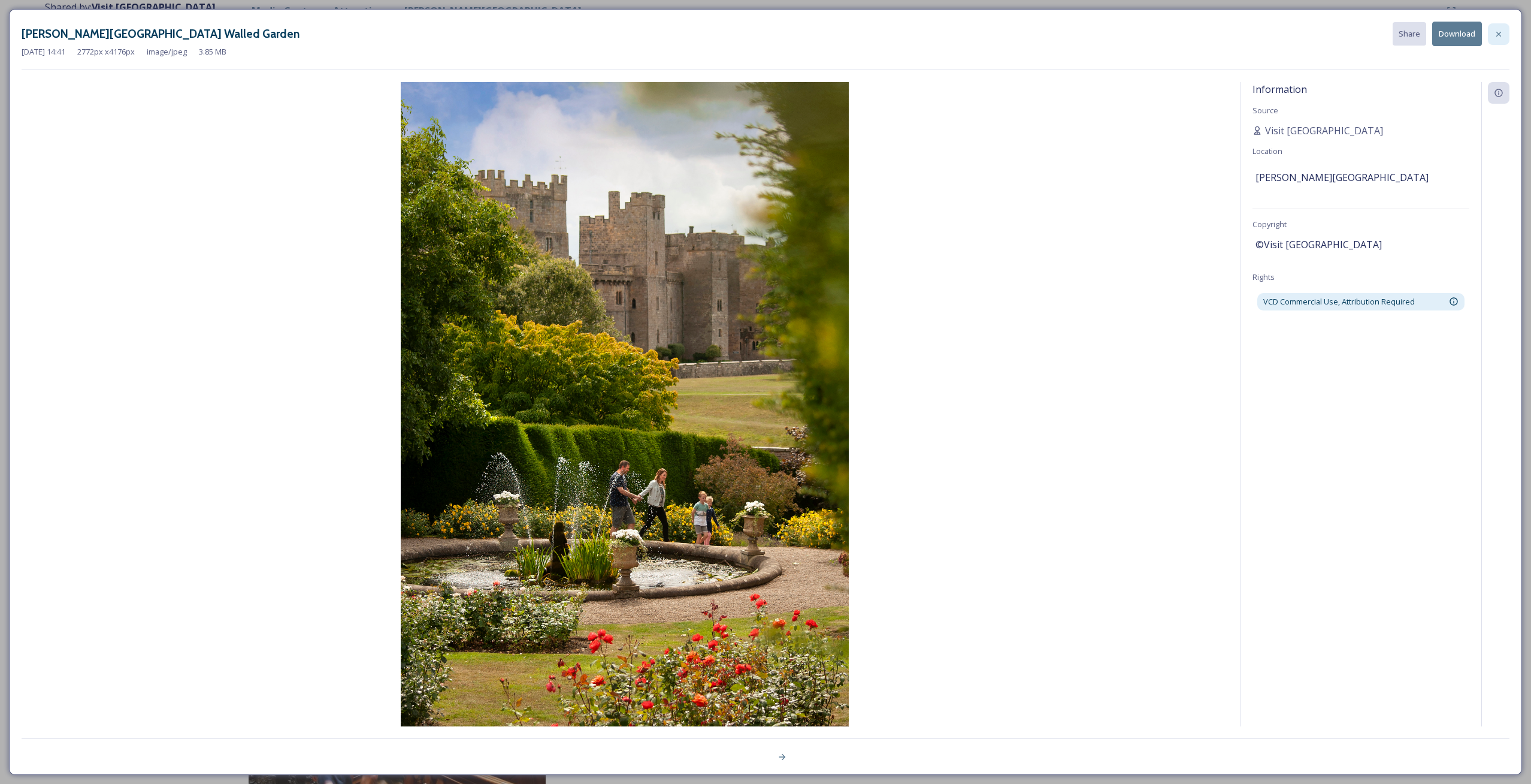
click at [1499, 31] on icon at bounding box center [1498, 34] width 9 height 9
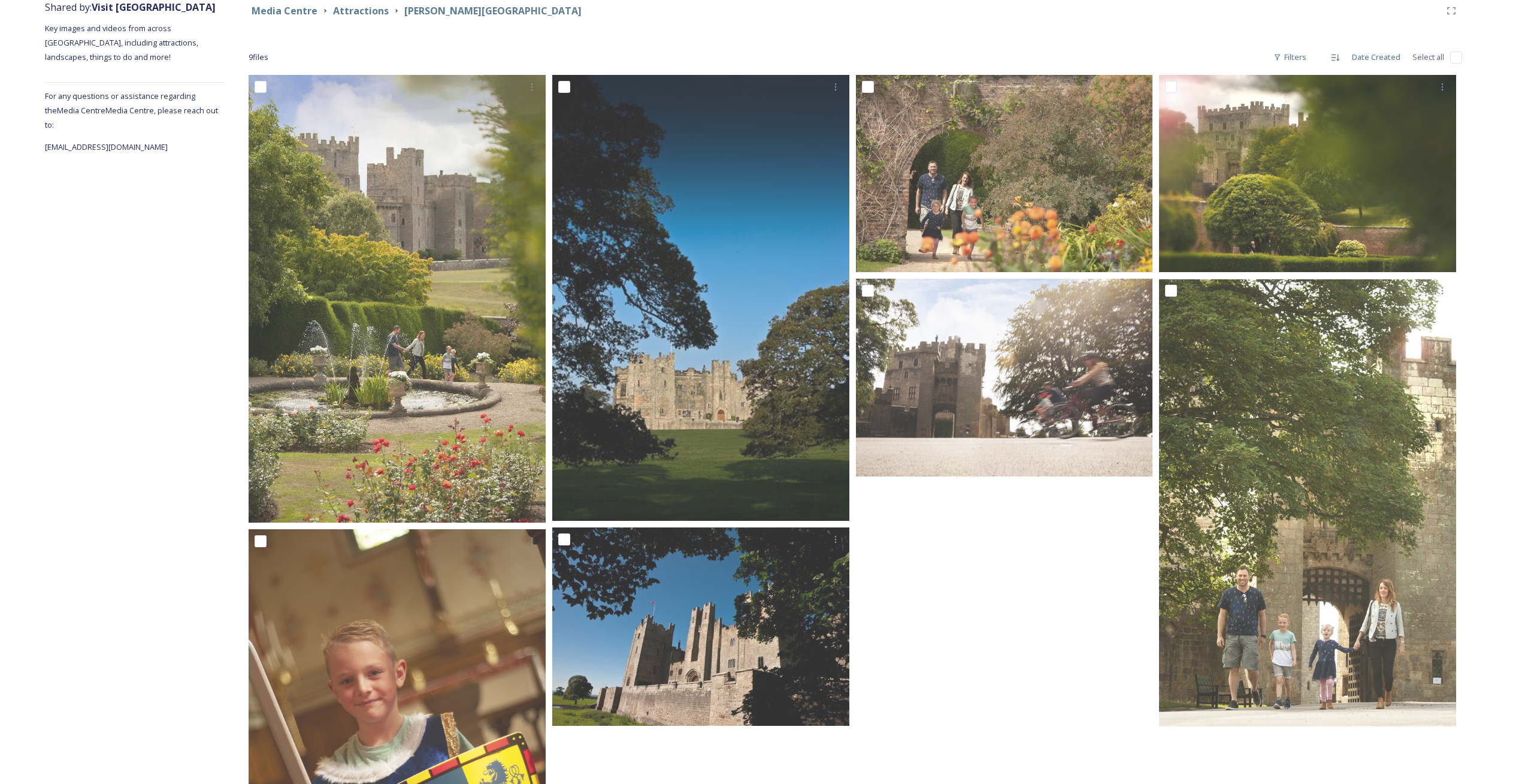
scroll to position [152, 0]
